Goal: Information Seeking & Learning: Find specific fact

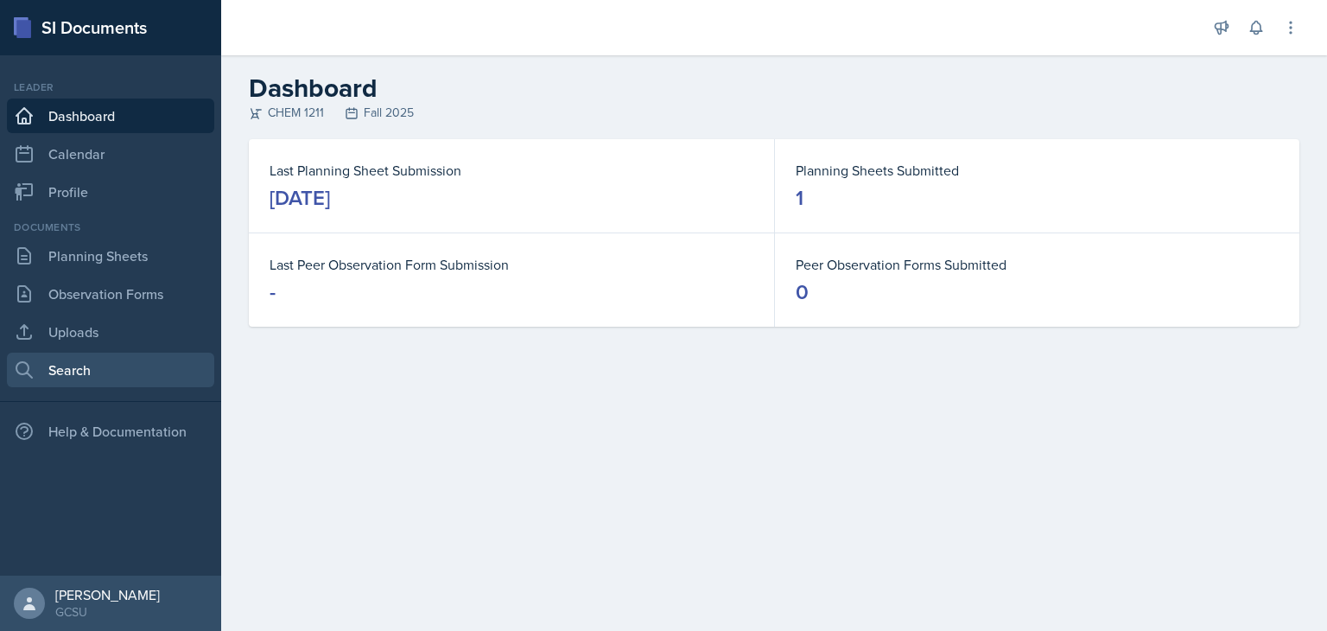
click at [90, 378] on link "Search" at bounding box center [110, 370] width 207 height 35
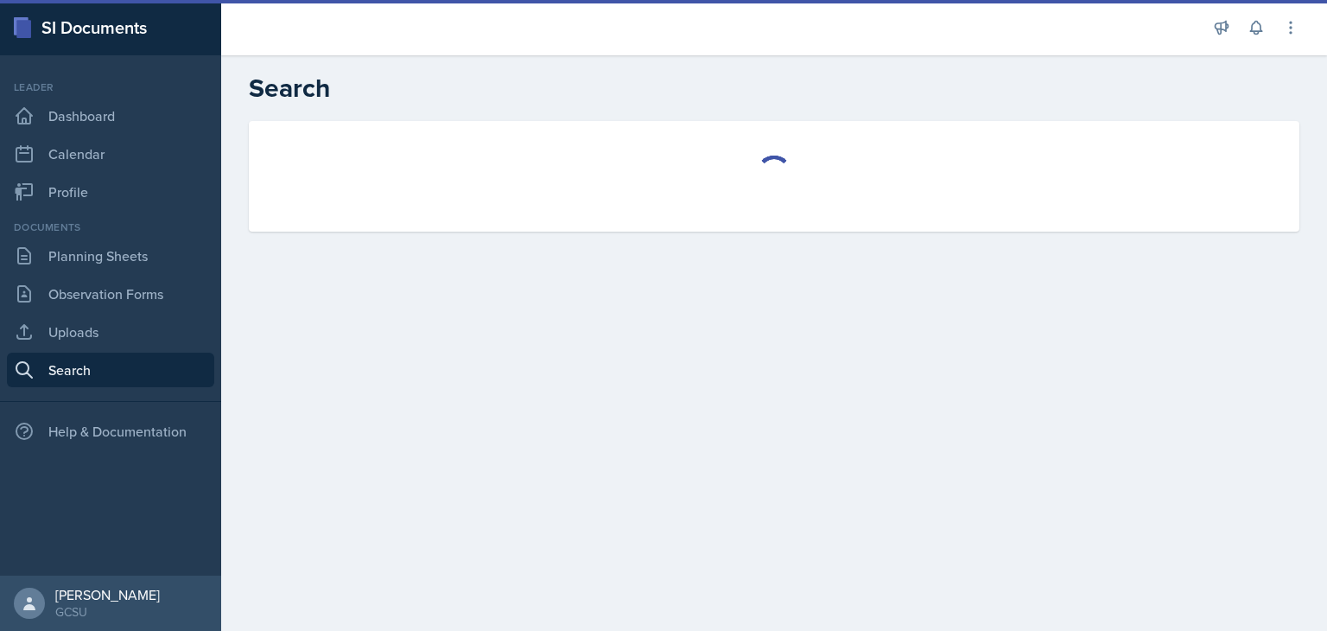
select select "all"
select select "1"
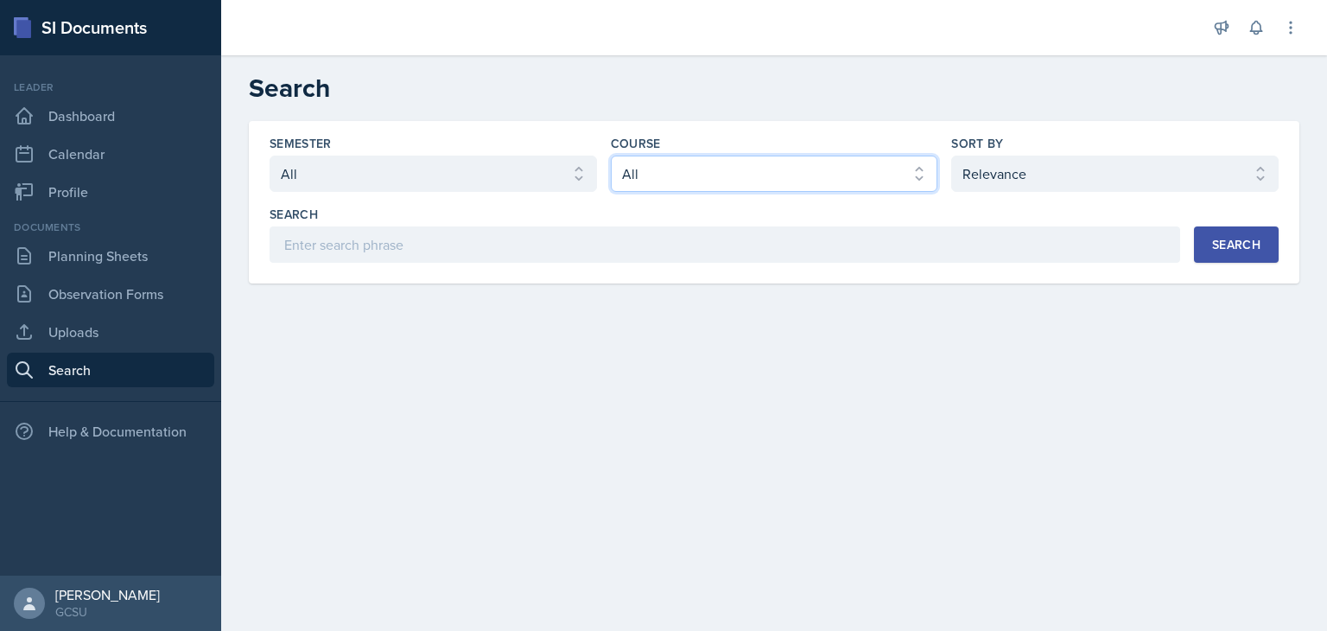
click at [685, 175] on select "Select course All ACCT 3101 ACCT 3102 ASTR 1000 BIOL 1100 BIOL 1107 BIOL 1108 B…" at bounding box center [775, 174] width 328 height 36
select select "f563b5ee-2306-4600-b49e-4e785f6b30e5"
click at [611, 156] on select "Select course All ACCT 3101 ACCT 3102 ASTR 1000 BIOL 1100 BIOL 1107 BIOL 1108 B…" at bounding box center [775, 174] width 328 height 36
click at [1243, 239] on div "Search" at bounding box center [1236, 245] width 48 height 14
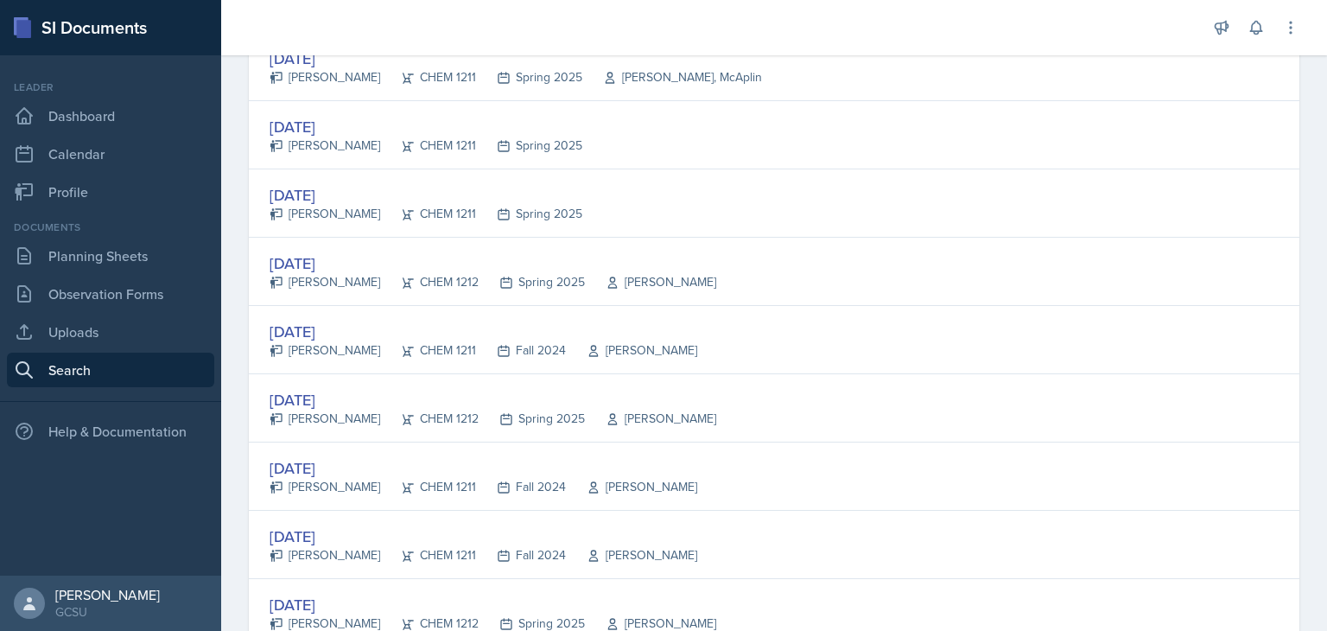
scroll to position [1199, 0]
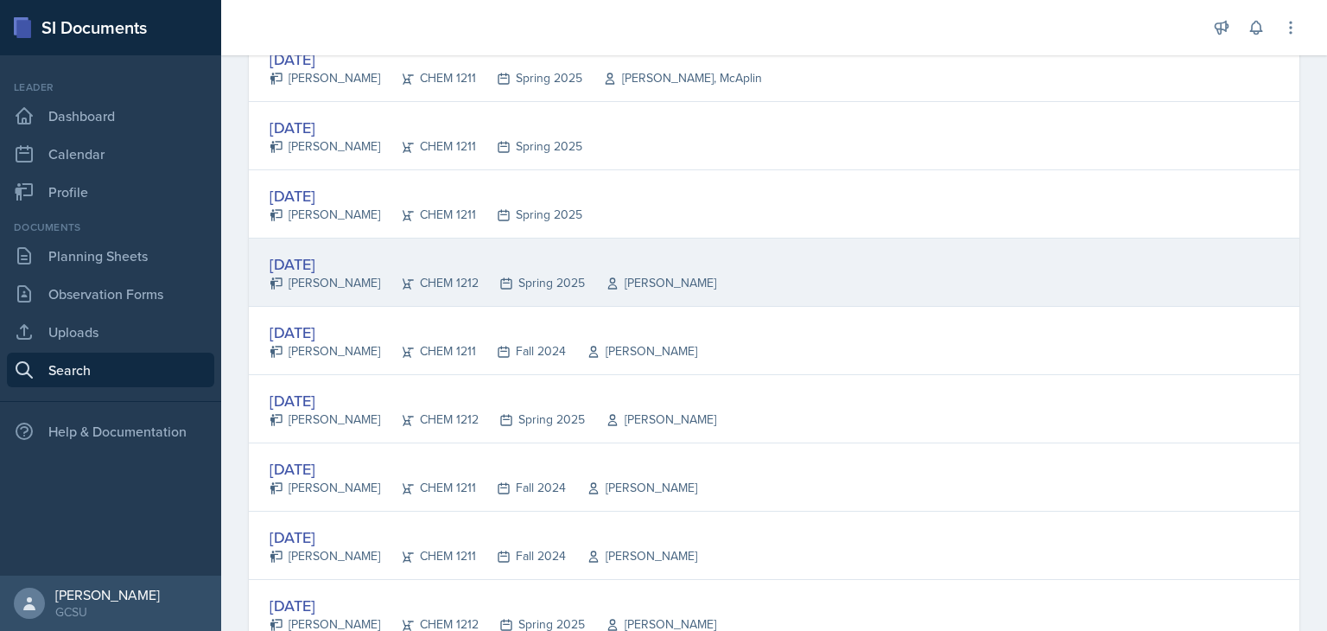
click at [325, 283] on div "[PERSON_NAME]" at bounding box center [325, 283] width 111 height 18
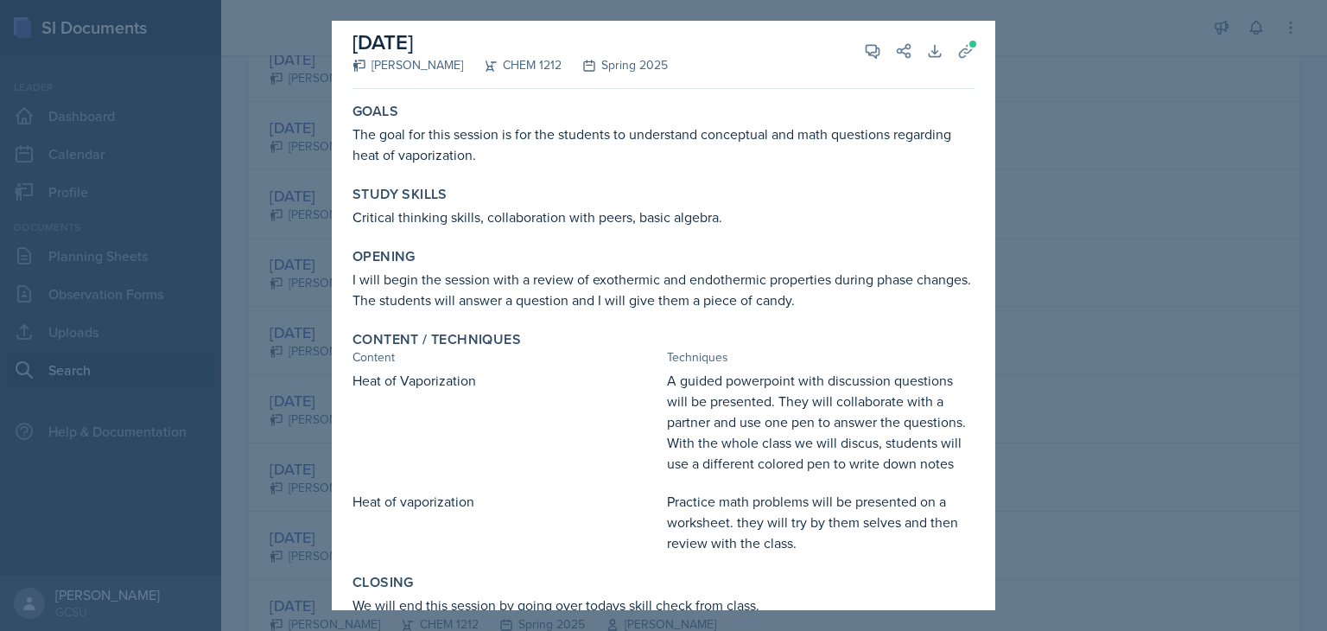
scroll to position [0, 0]
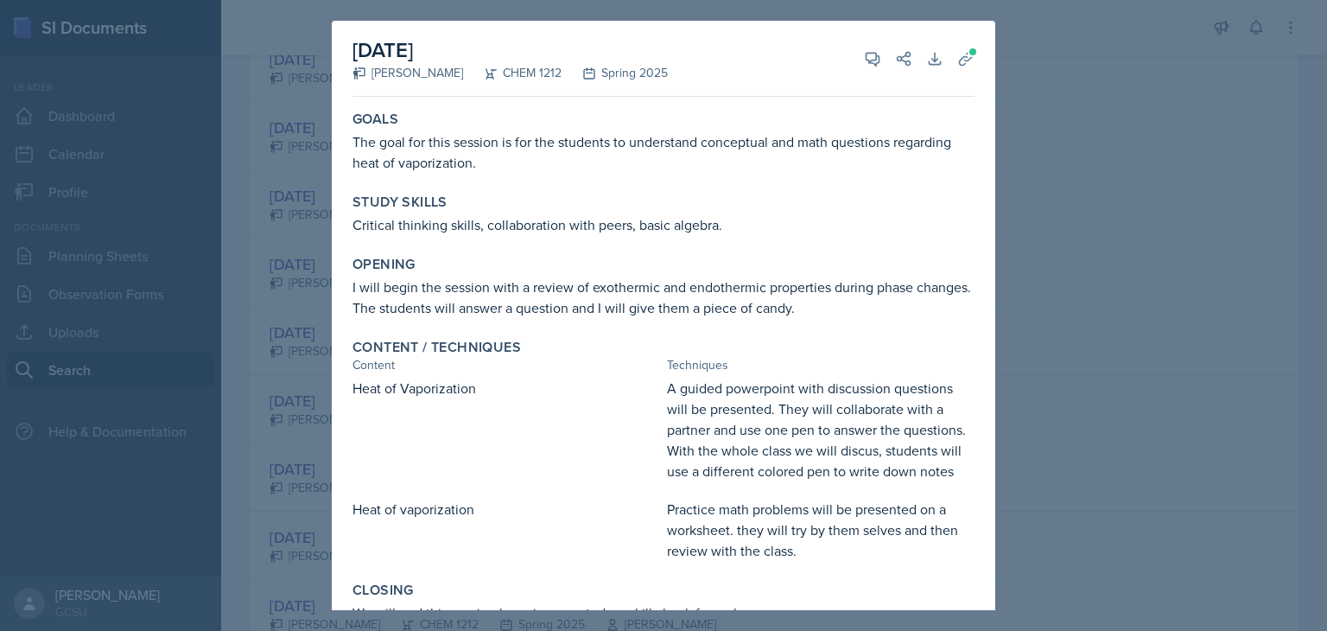
click at [1043, 194] on div at bounding box center [663, 315] width 1327 height 631
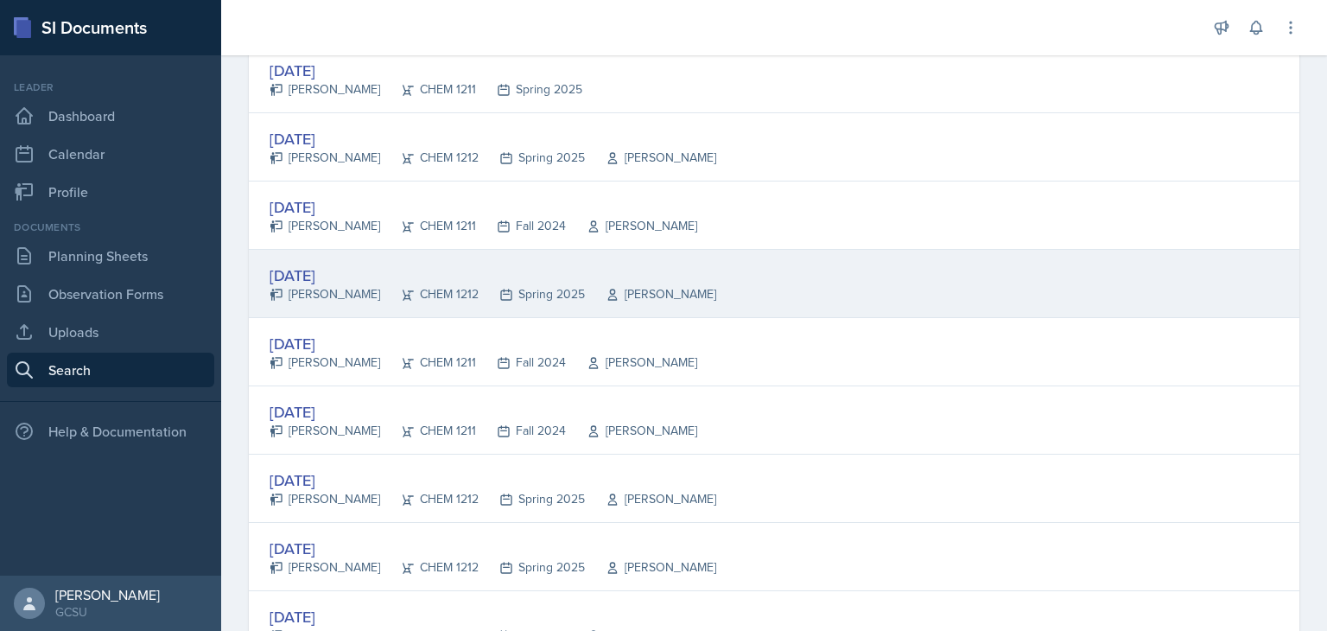
scroll to position [1331, 0]
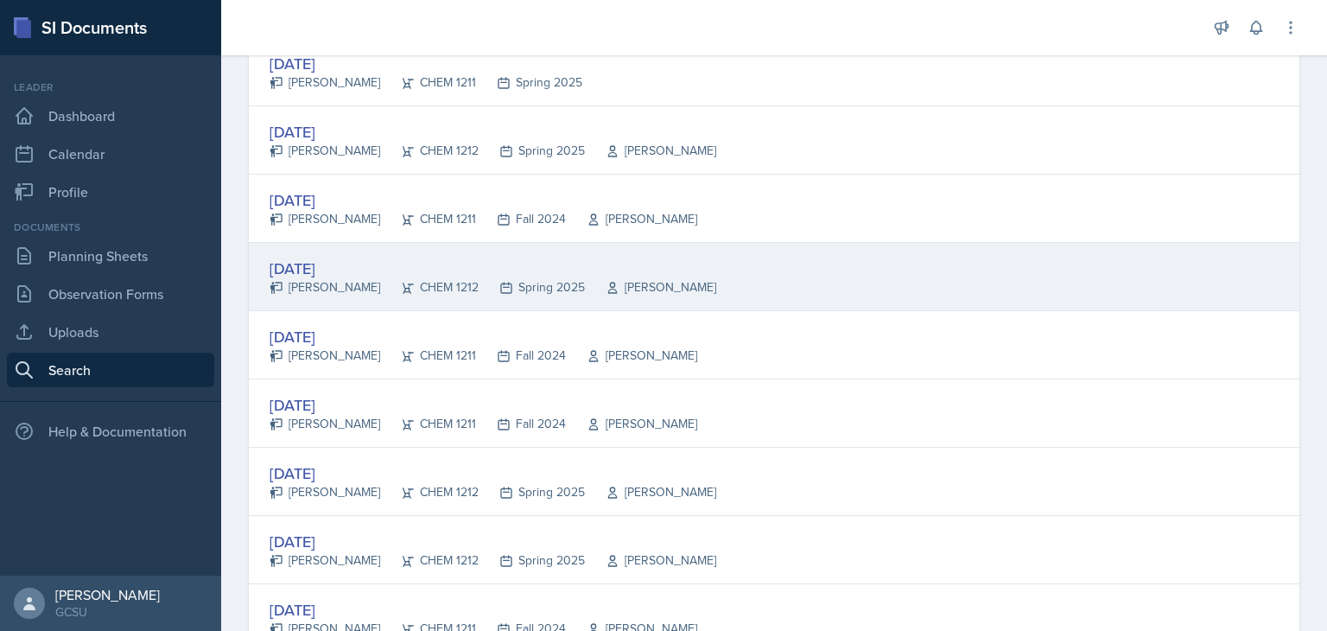
click at [613, 404] on div "[DATE]" at bounding box center [484, 404] width 428 height 23
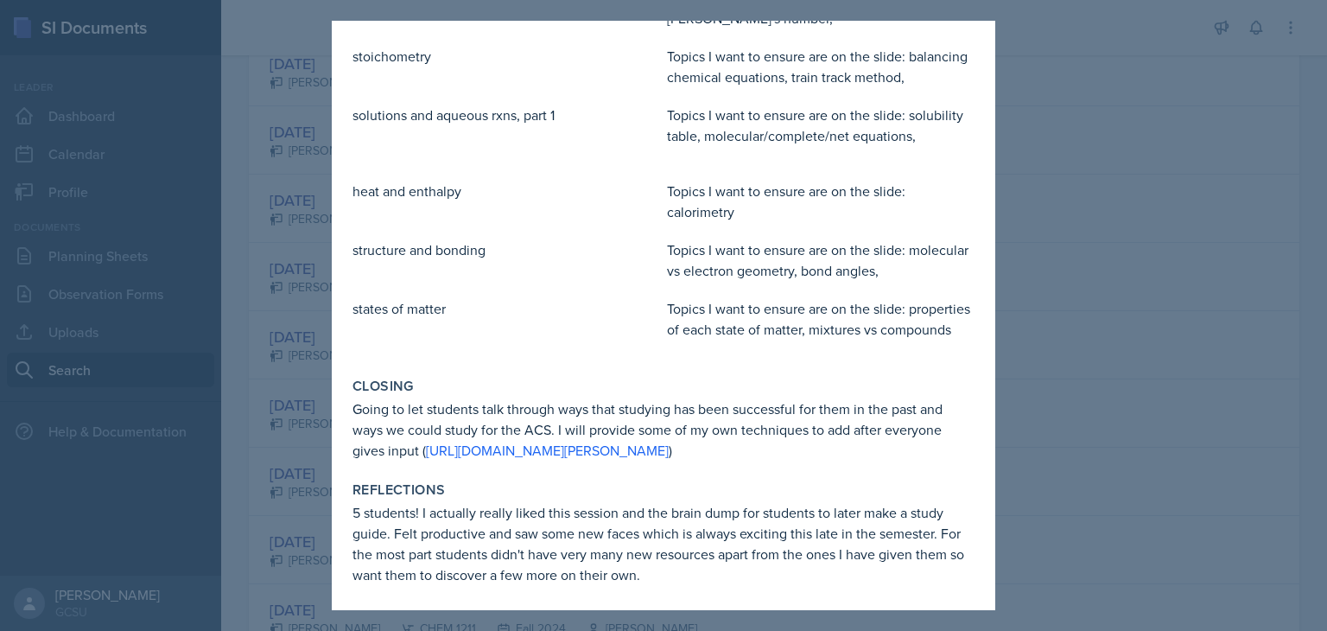
scroll to position [773, 0]
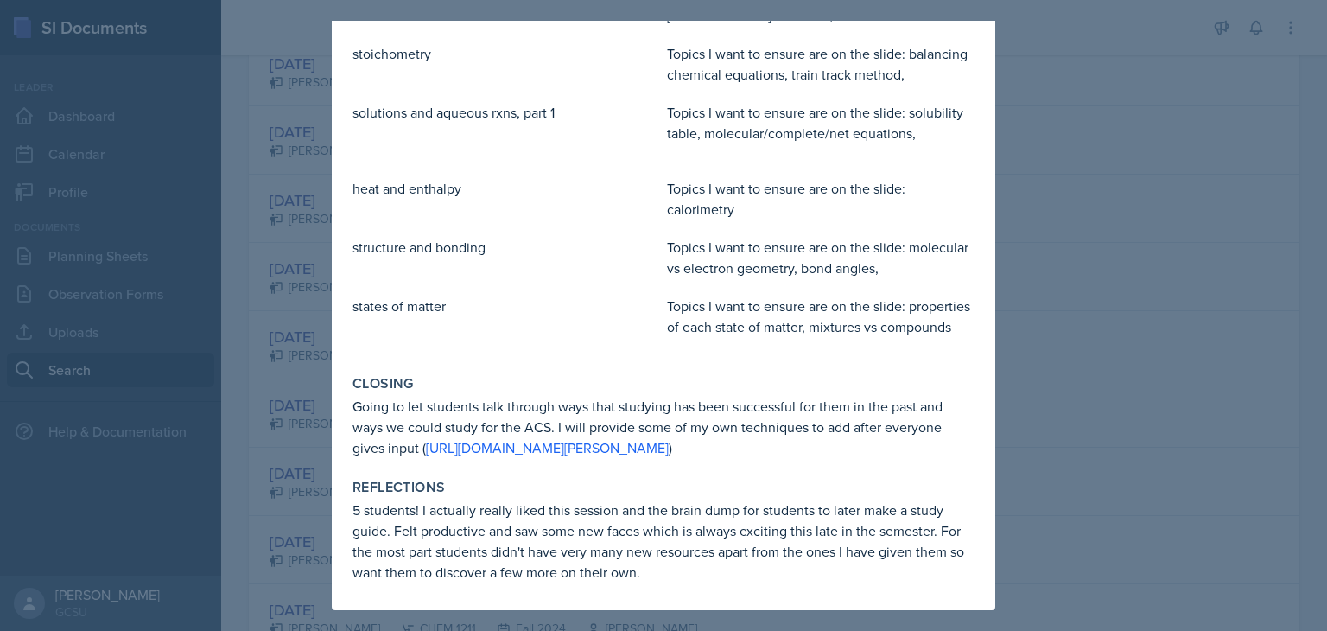
click at [1056, 338] on div at bounding box center [663, 315] width 1327 height 631
